Goal: Find specific page/section: Find specific page/section

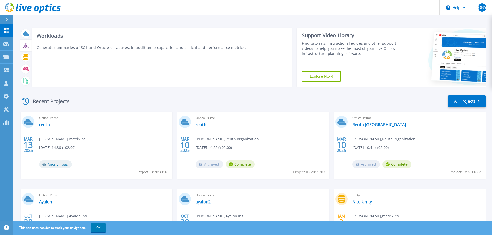
click at [26, 48] on icon at bounding box center [26, 46] width 6 height 6
click at [25, 56] on icon at bounding box center [25, 57] width 5 height 6
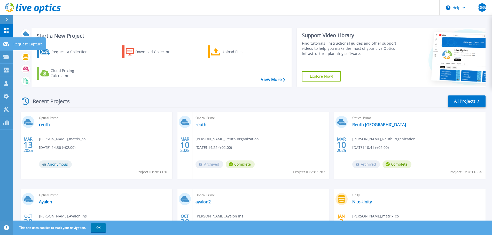
click at [5, 44] on icon at bounding box center [6, 44] width 6 height 4
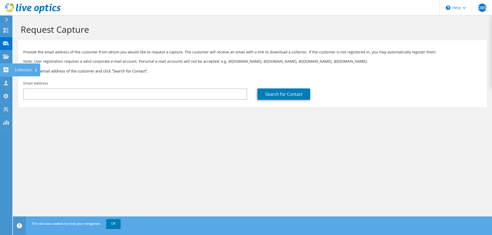
click at [6, 69] on icon at bounding box center [6, 69] width 6 height 5
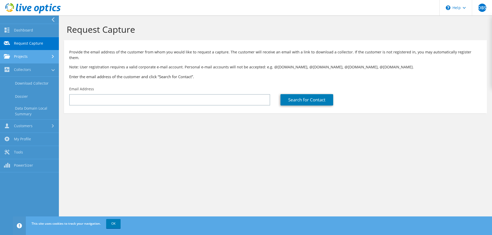
click at [29, 59] on link "Projects" at bounding box center [29, 56] width 59 height 13
click at [32, 53] on link "Projects" at bounding box center [29, 56] width 59 height 13
click at [30, 55] on link "Projects" at bounding box center [29, 56] width 59 height 13
click at [31, 69] on link "Search Projects" at bounding box center [29, 69] width 59 height 13
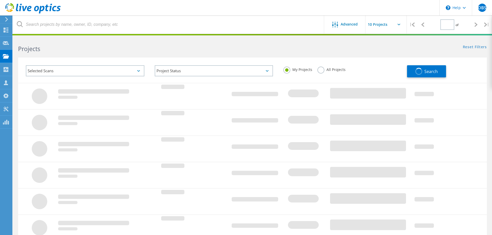
type input "1"
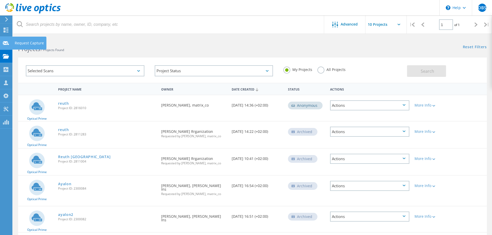
click at [5, 44] on use at bounding box center [6, 43] width 6 height 4
